Goal: Task Accomplishment & Management: Complete application form

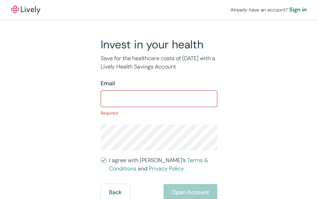
click at [101, 157] on input "I agree with Lively’s Terms & Conditions and Privacy Policy" at bounding box center [104, 160] width 6 height 6
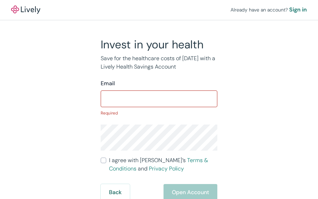
click at [101, 157] on input "I agree with Lively’s Terms & Conditions and Privacy Policy" at bounding box center [104, 160] width 6 height 6
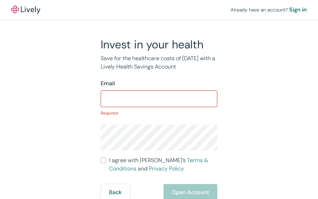
checkbox input "true"
click at [302, 8] on div "Sign in" at bounding box center [298, 10] width 18 height 8
